Goal: Check status

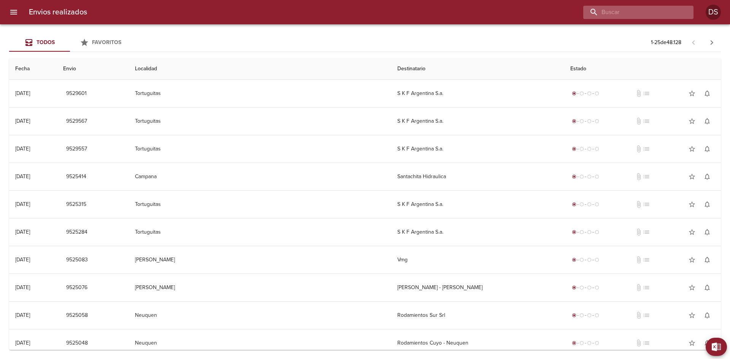
click at [652, 15] on input "buscar" at bounding box center [631, 12] width 97 height 13
paste input "89557"
type input "89557"
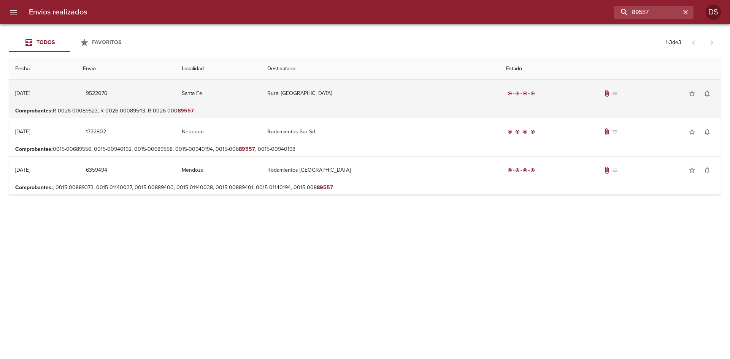
click at [261, 94] on td "Santa Fe" at bounding box center [219, 93] width 86 height 27
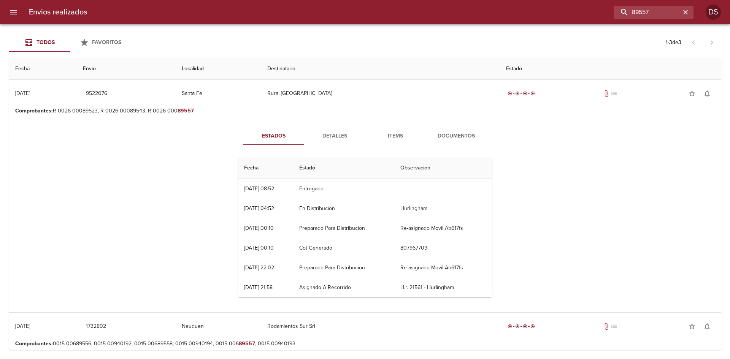
click at [445, 138] on span "Documentos" at bounding box center [456, 137] width 52 height 10
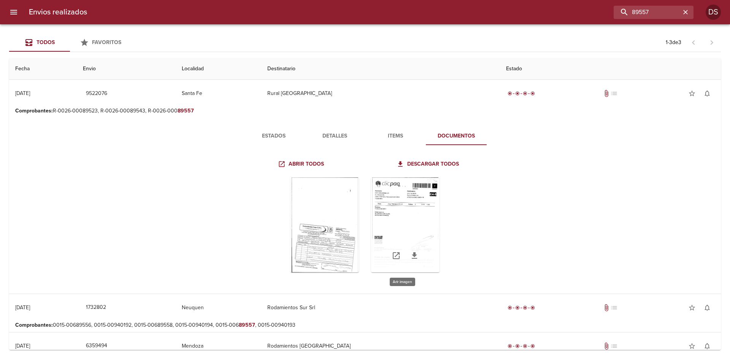
click at [393, 211] on div "Tabla de envíos del cliente" at bounding box center [405, 225] width 68 height 95
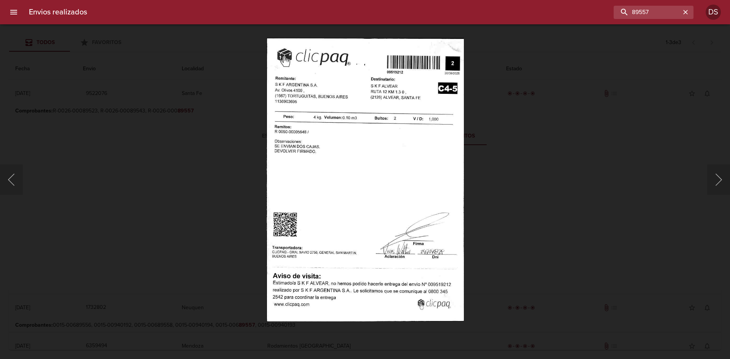
click at [488, 168] on div "Lightbox" at bounding box center [365, 179] width 730 height 359
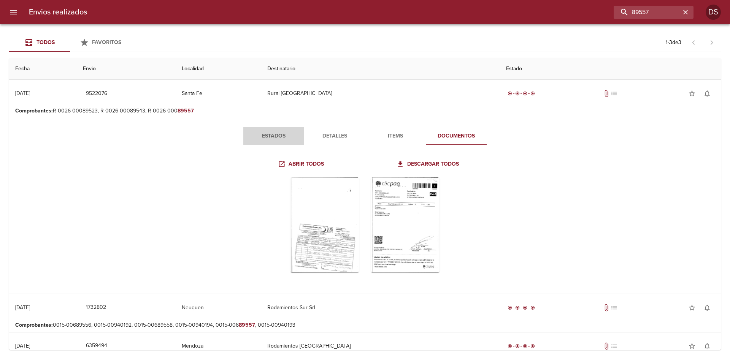
click at [278, 138] on span "Estados" at bounding box center [274, 137] width 52 height 10
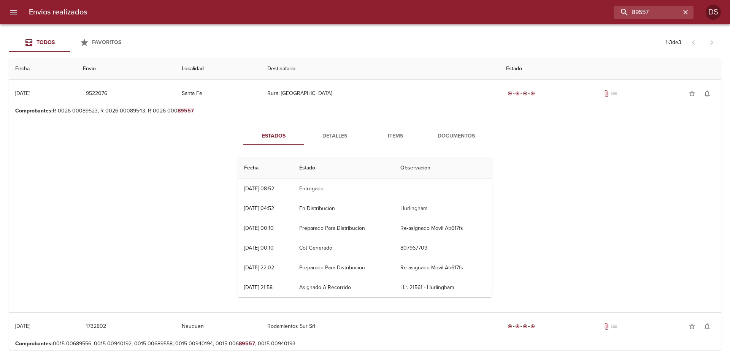
drag, startPoint x: 339, startPoint y: 188, endPoint x: 246, endPoint y: 194, distance: 93.3
click at [246, 194] on tr "25/08 [DATE] 08:52 Entregado" at bounding box center [365, 189] width 254 height 20
click at [247, 187] on div "[DATE] 08:52" at bounding box center [259, 189] width 30 height 6
click at [444, 133] on span "Documentos" at bounding box center [456, 137] width 52 height 10
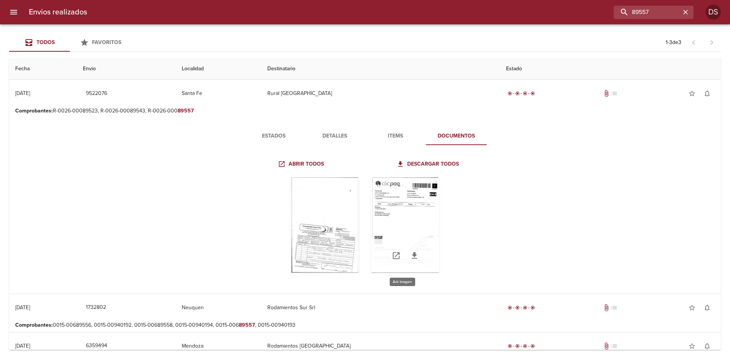
click at [422, 211] on div "Tabla de envíos del cliente" at bounding box center [405, 225] width 68 height 95
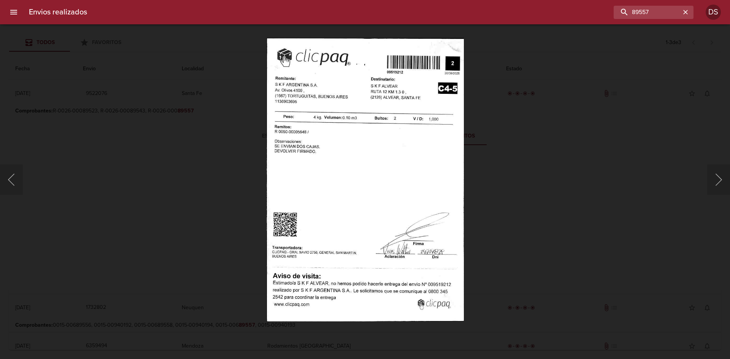
click at [262, 187] on div "Lightbox" at bounding box center [365, 179] width 730 height 359
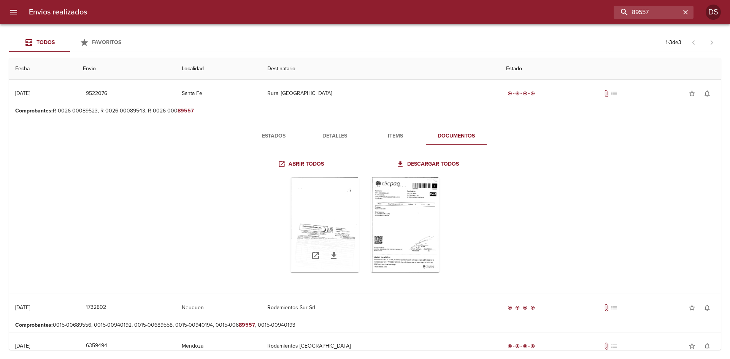
click at [293, 197] on div "Tabla de envíos del cliente" at bounding box center [324, 225] width 68 height 95
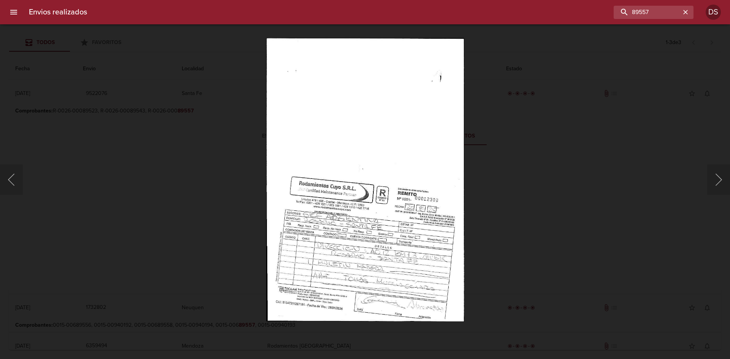
click at [566, 186] on div "Lightbox" at bounding box center [365, 179] width 730 height 359
